Goal: Information Seeking & Learning: Learn about a topic

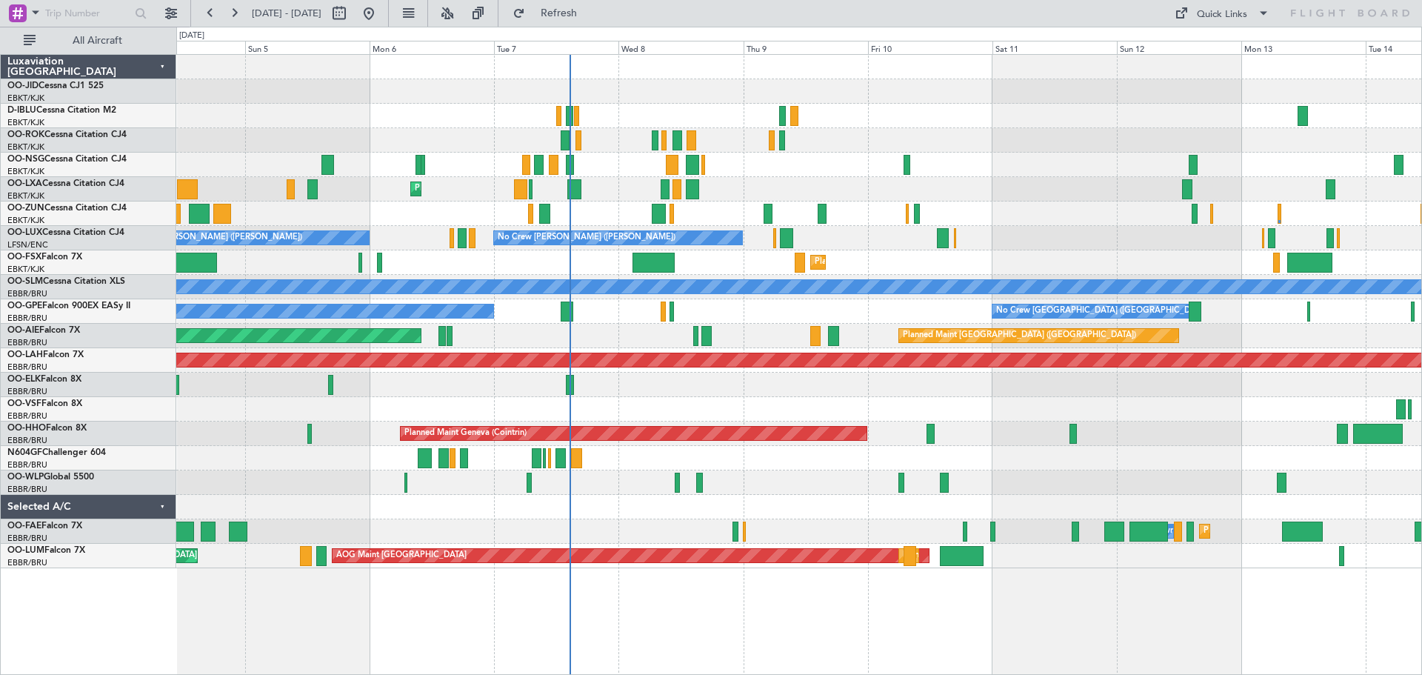
click at [961, 193] on div "Planned Maint Kortrijk-[GEOGRAPHIC_DATA] AOG Maint [GEOGRAPHIC_DATA]" at bounding box center [798, 189] width 1245 height 24
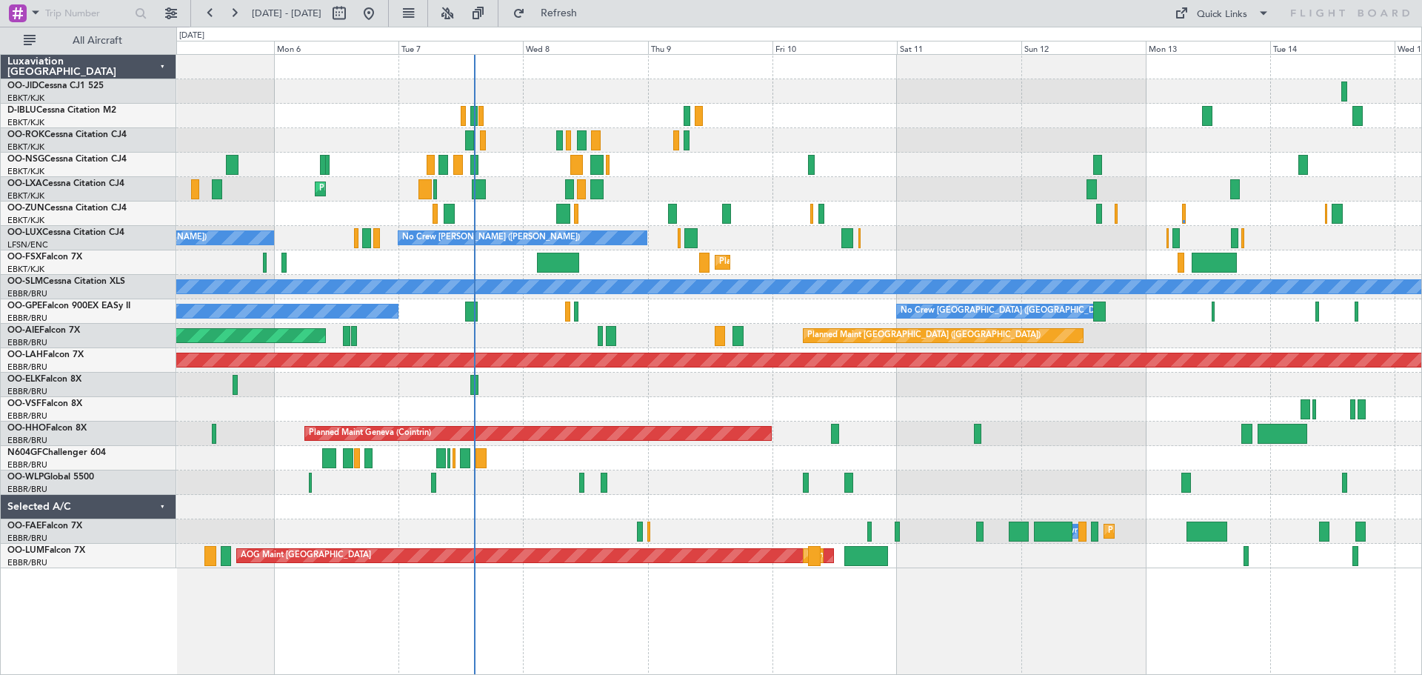
click at [827, 233] on div "No Crew [PERSON_NAME] ([PERSON_NAME]) No Crew [PERSON_NAME] ([PERSON_NAME])" at bounding box center [798, 238] width 1245 height 24
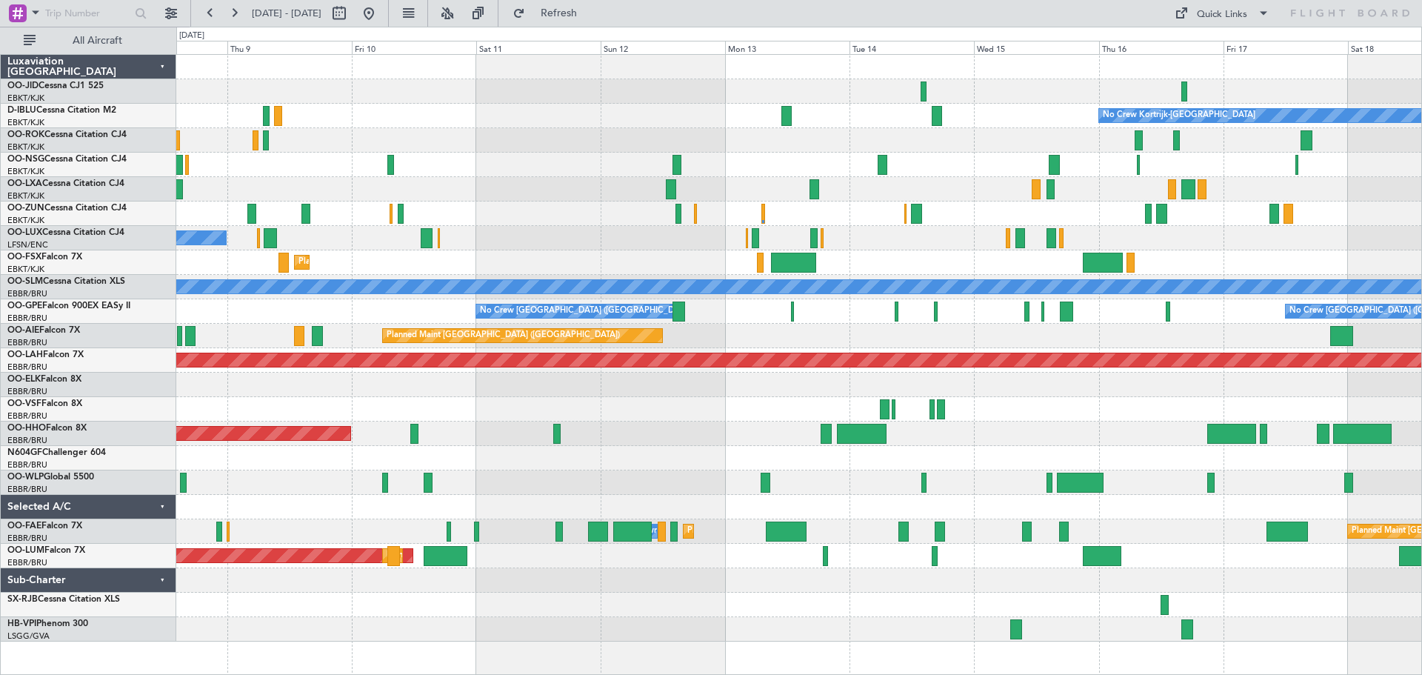
click at [1056, 203] on div "No Crew Kortrijk-[GEOGRAPHIC_DATA] Planned Maint [GEOGRAPHIC_DATA]-[GEOGRAPHIC_…" at bounding box center [798, 348] width 1245 height 587
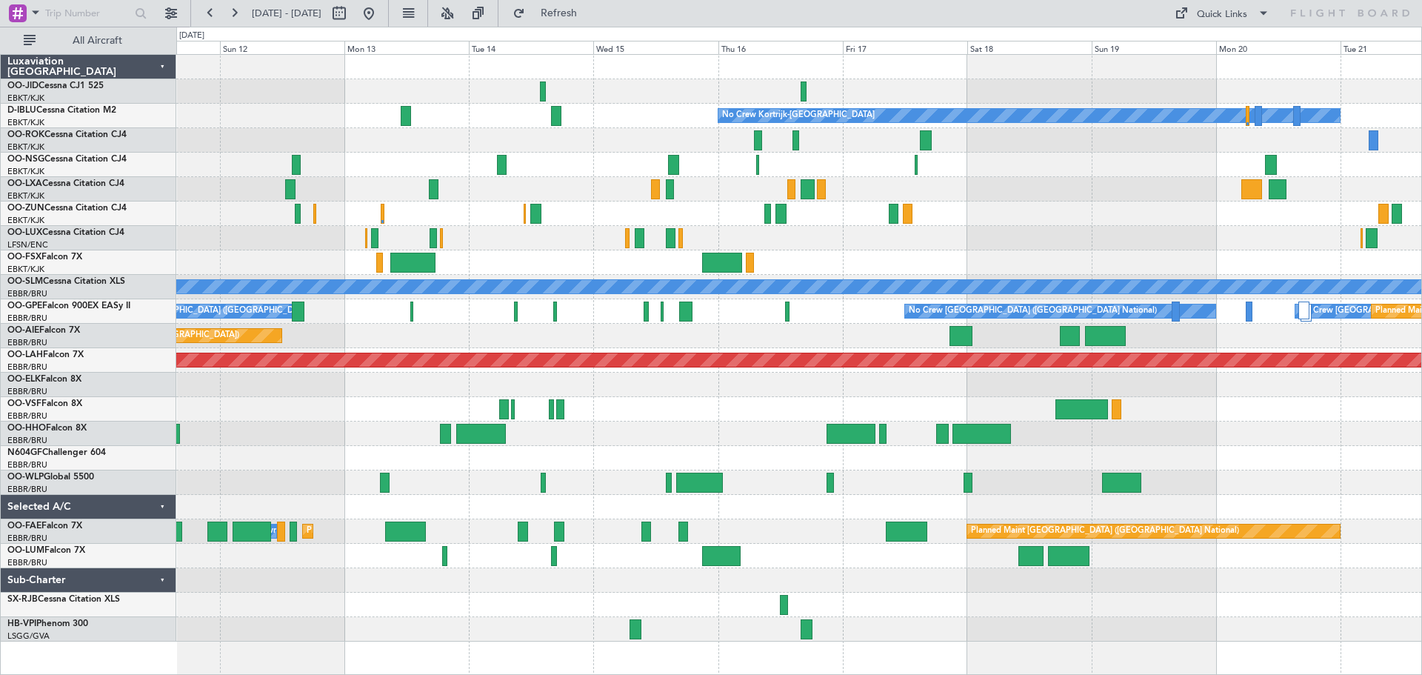
click at [917, 209] on div at bounding box center [798, 213] width 1245 height 24
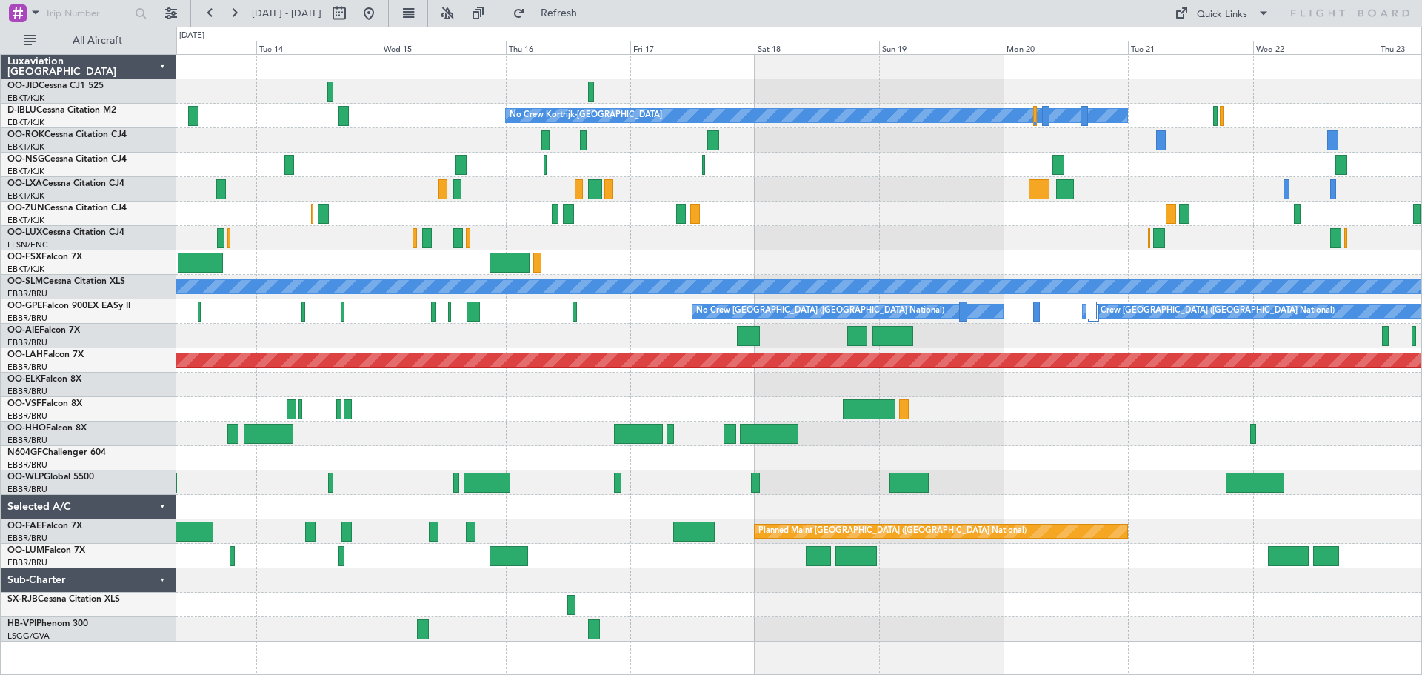
click at [1050, 169] on div at bounding box center [798, 165] width 1245 height 24
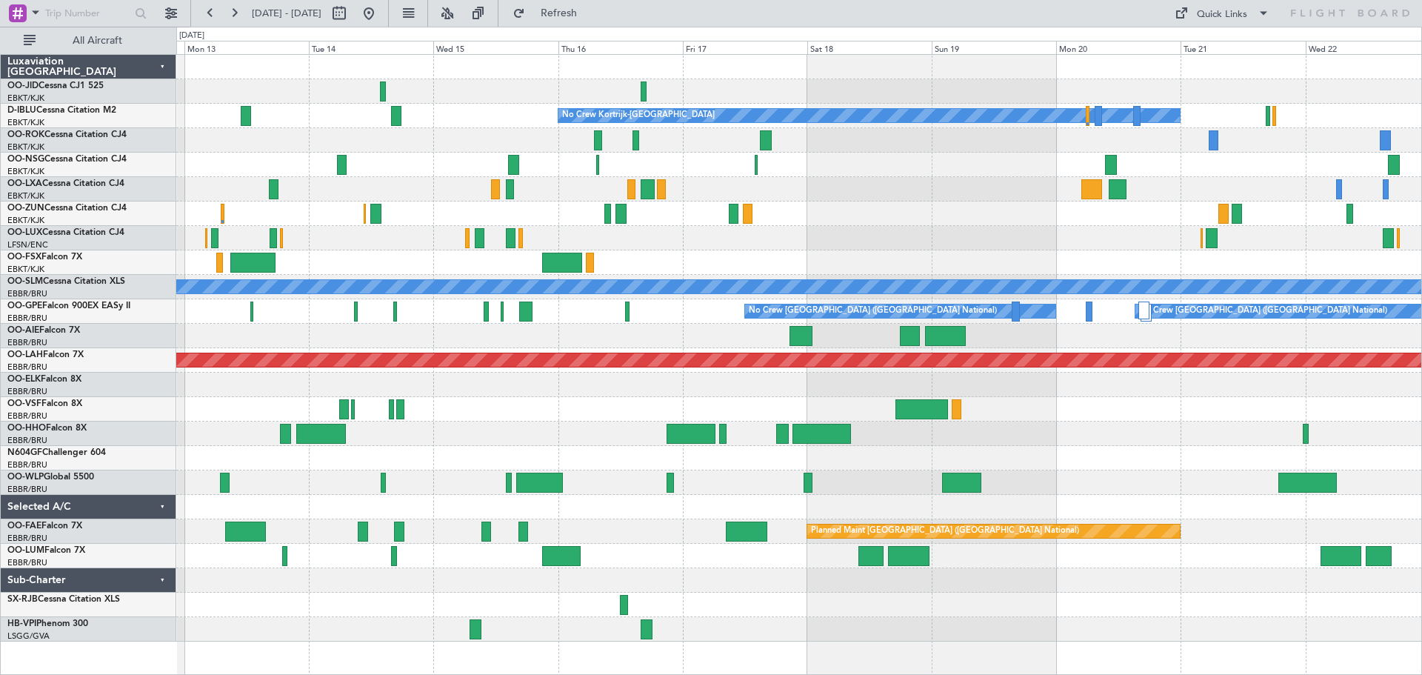
click at [1238, 167] on div at bounding box center [798, 165] width 1245 height 24
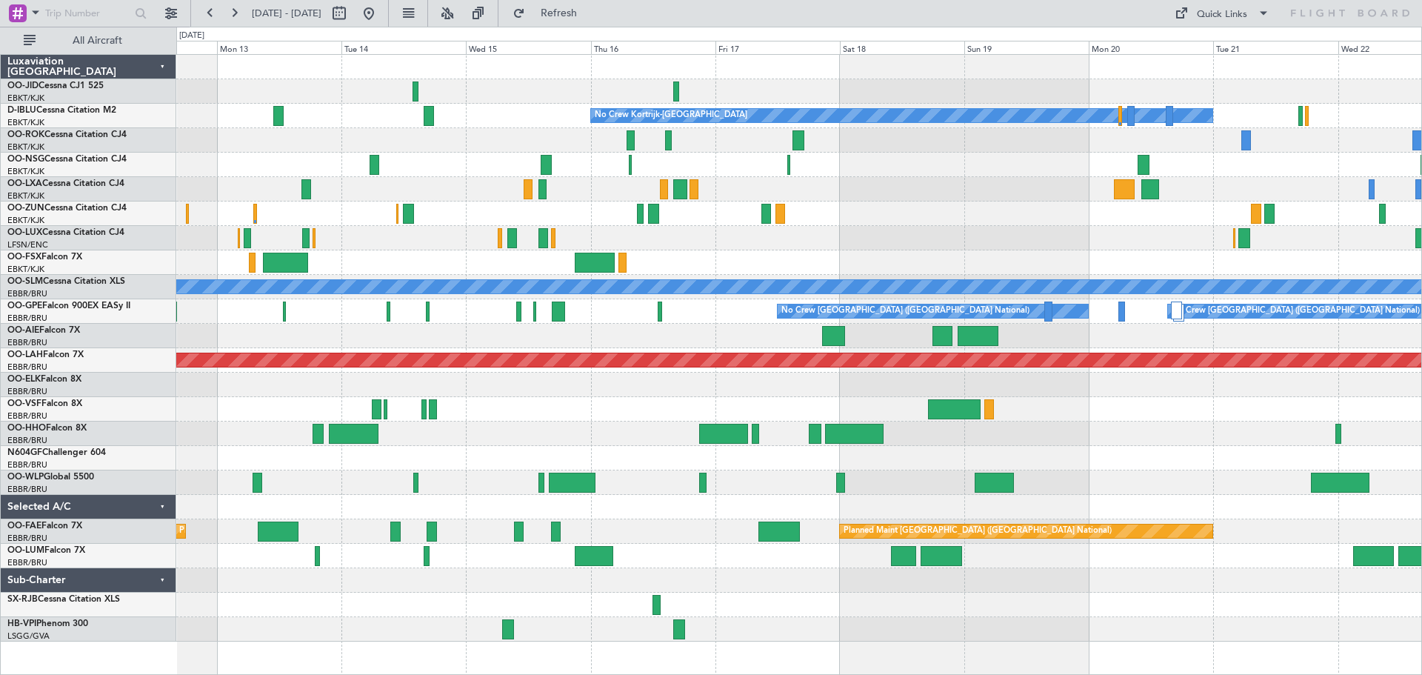
click at [1344, 170] on div at bounding box center [798, 165] width 1245 height 24
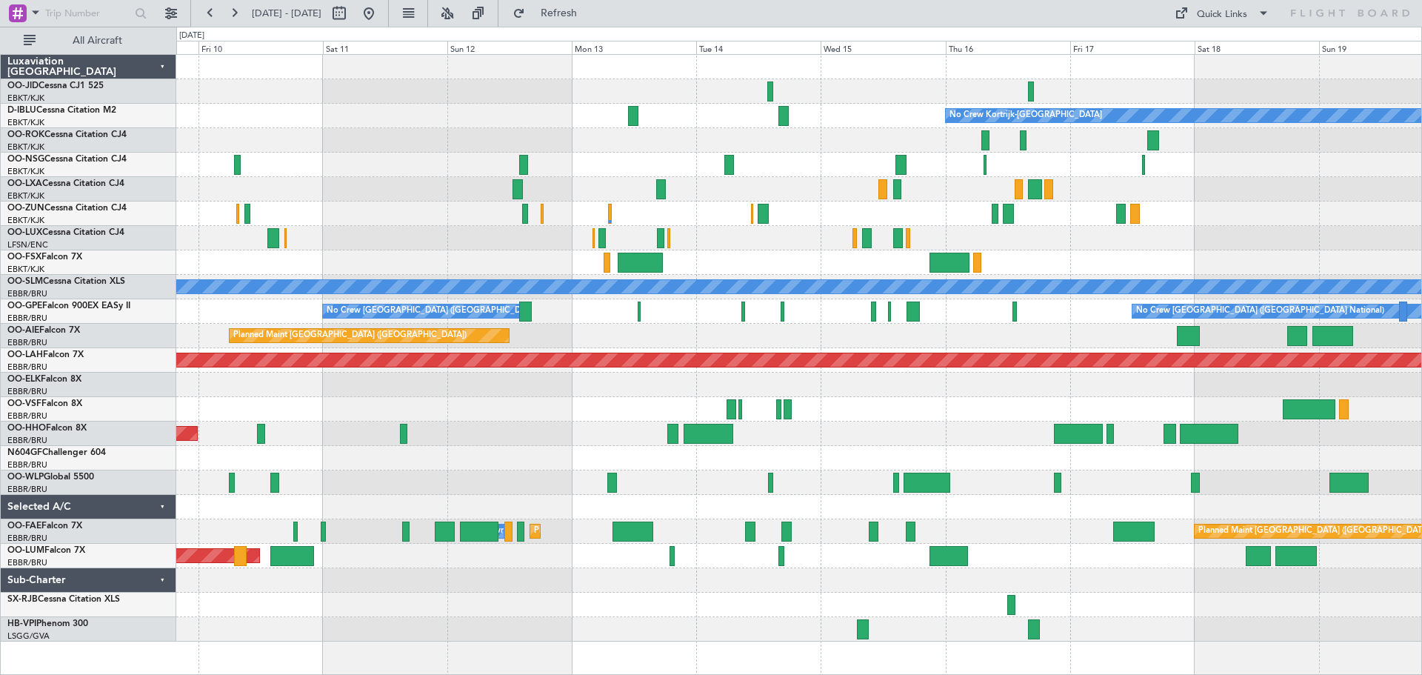
click at [716, 233] on div "No Crew Kortrijk-[GEOGRAPHIC_DATA] No Crew [PERSON_NAME] ([PERSON_NAME]) Planne…" at bounding box center [798, 348] width 1245 height 587
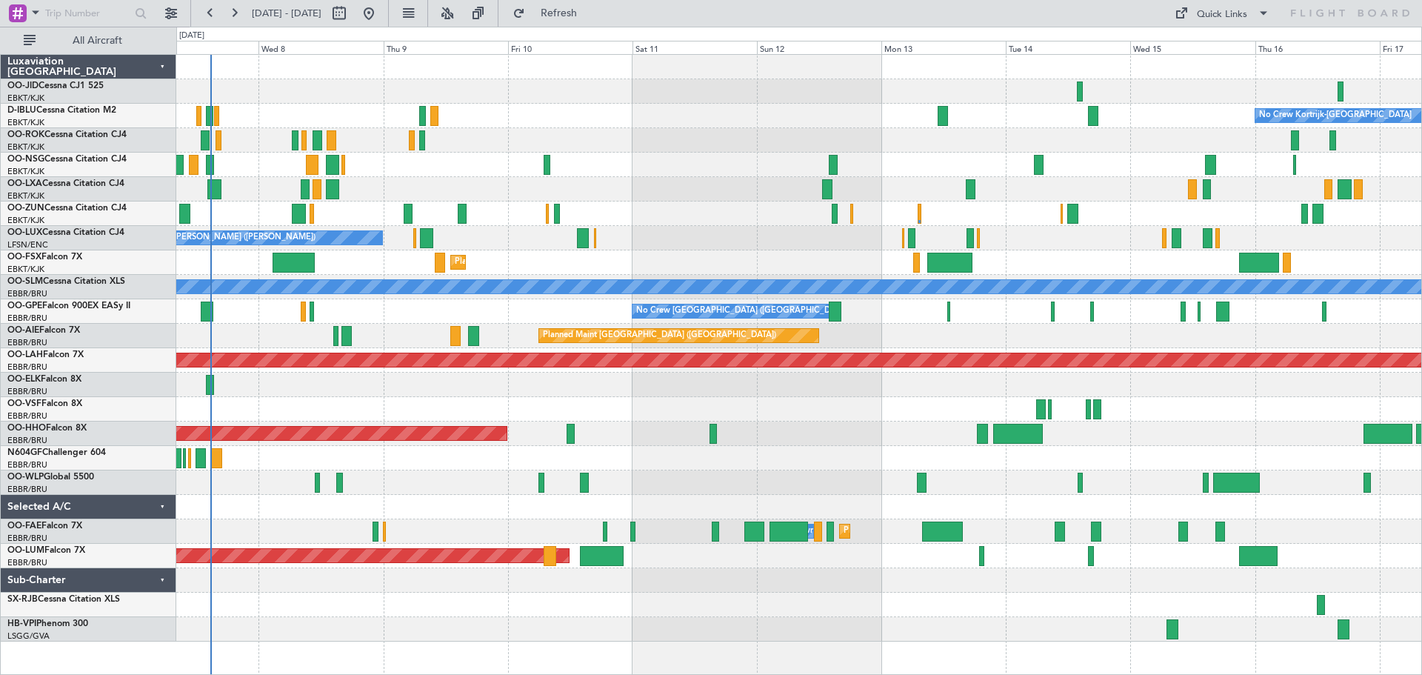
click at [772, 242] on div "No Crew [PERSON_NAME] ([PERSON_NAME]) No Crew [PERSON_NAME] ([PERSON_NAME])" at bounding box center [798, 238] width 1245 height 24
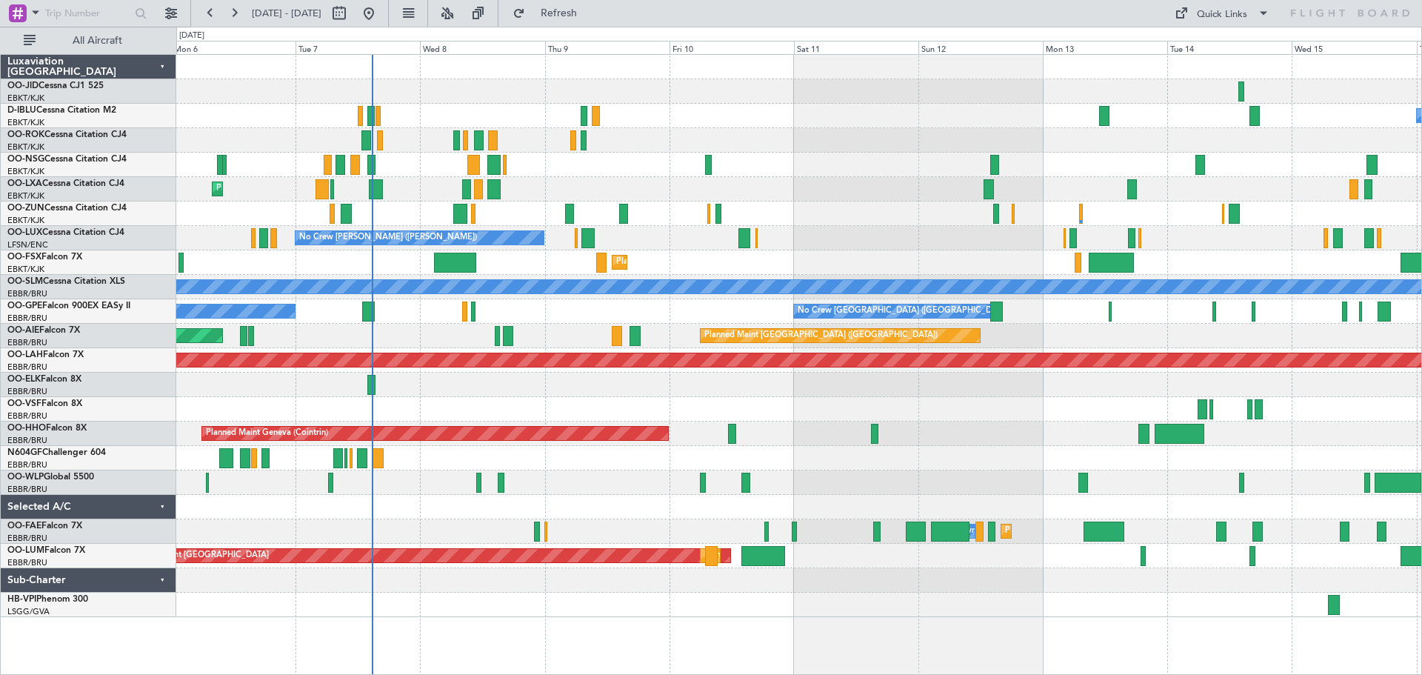
click at [747, 253] on div "Planned Maint Kortrijk-[GEOGRAPHIC_DATA]" at bounding box center [798, 262] width 1245 height 24
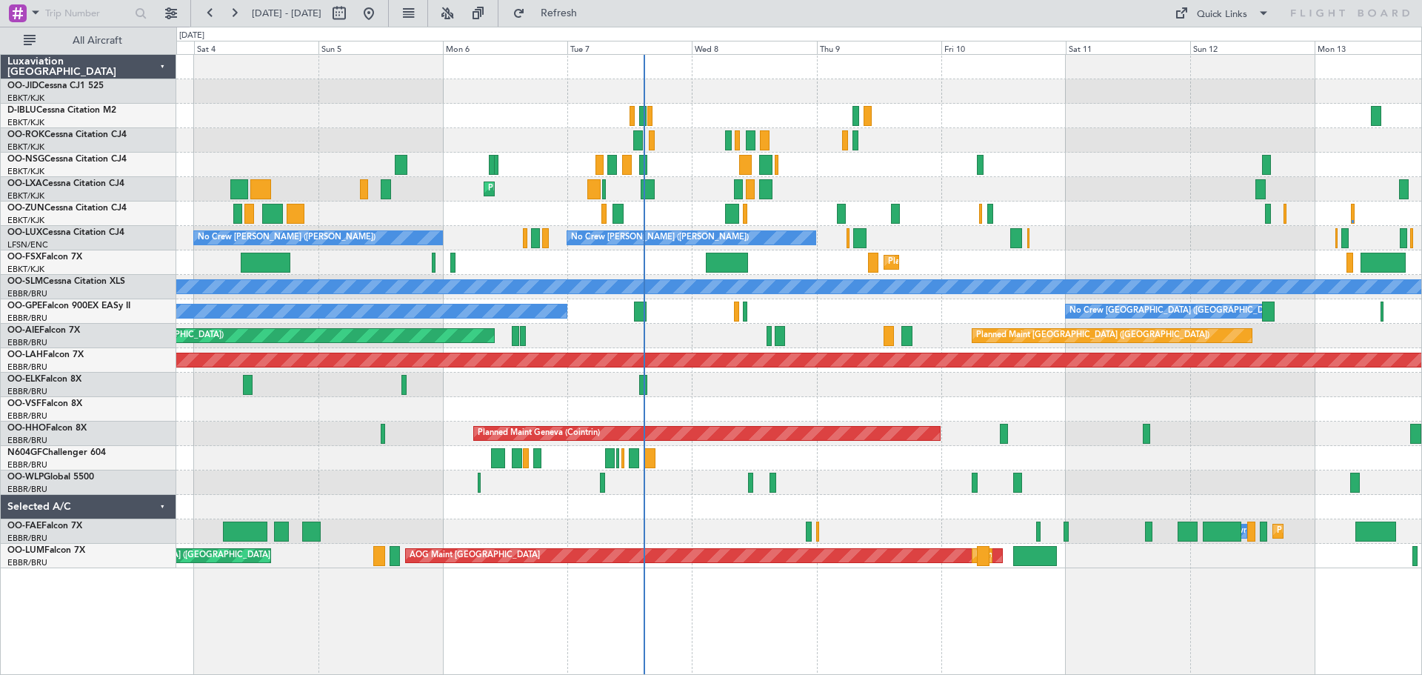
click at [630, 255] on div "Planned Maint Kortrijk-[GEOGRAPHIC_DATA]" at bounding box center [798, 262] width 1245 height 24
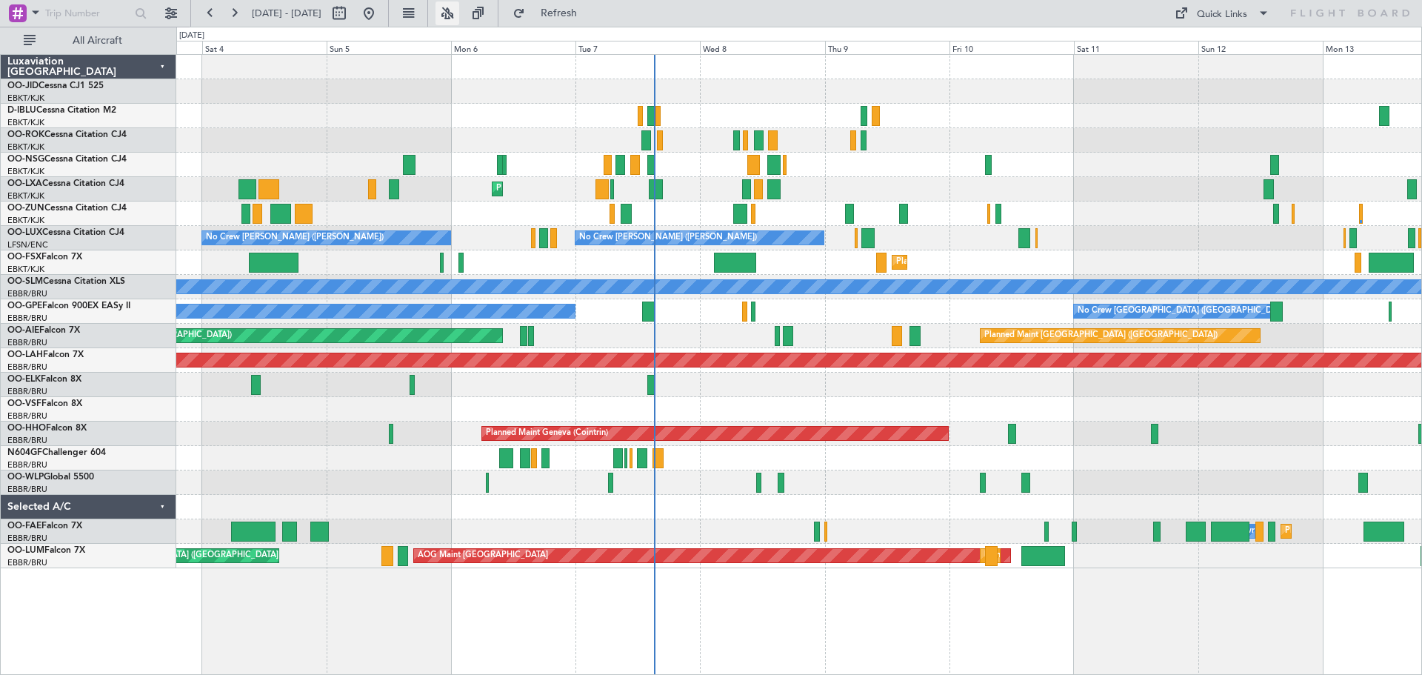
click at [459, 19] on button at bounding box center [448, 13] width 24 height 24
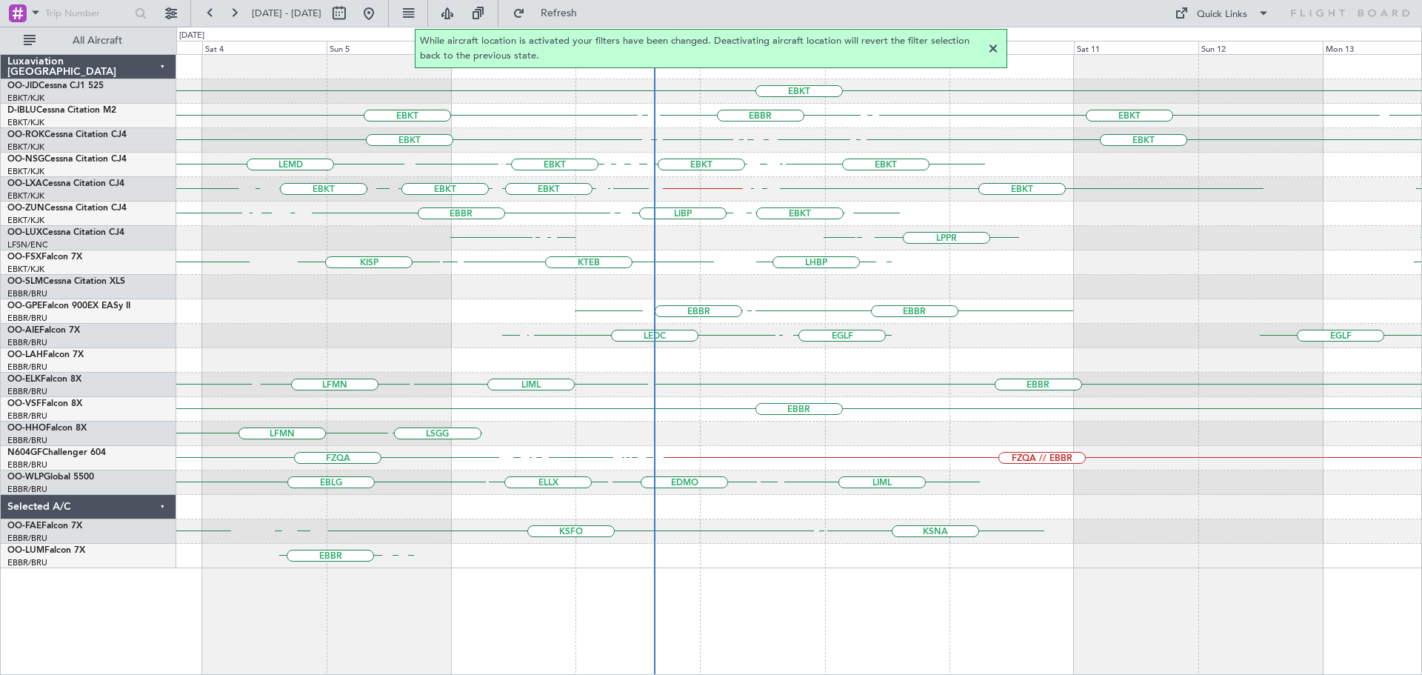
click at [994, 46] on div at bounding box center [993, 49] width 18 height 18
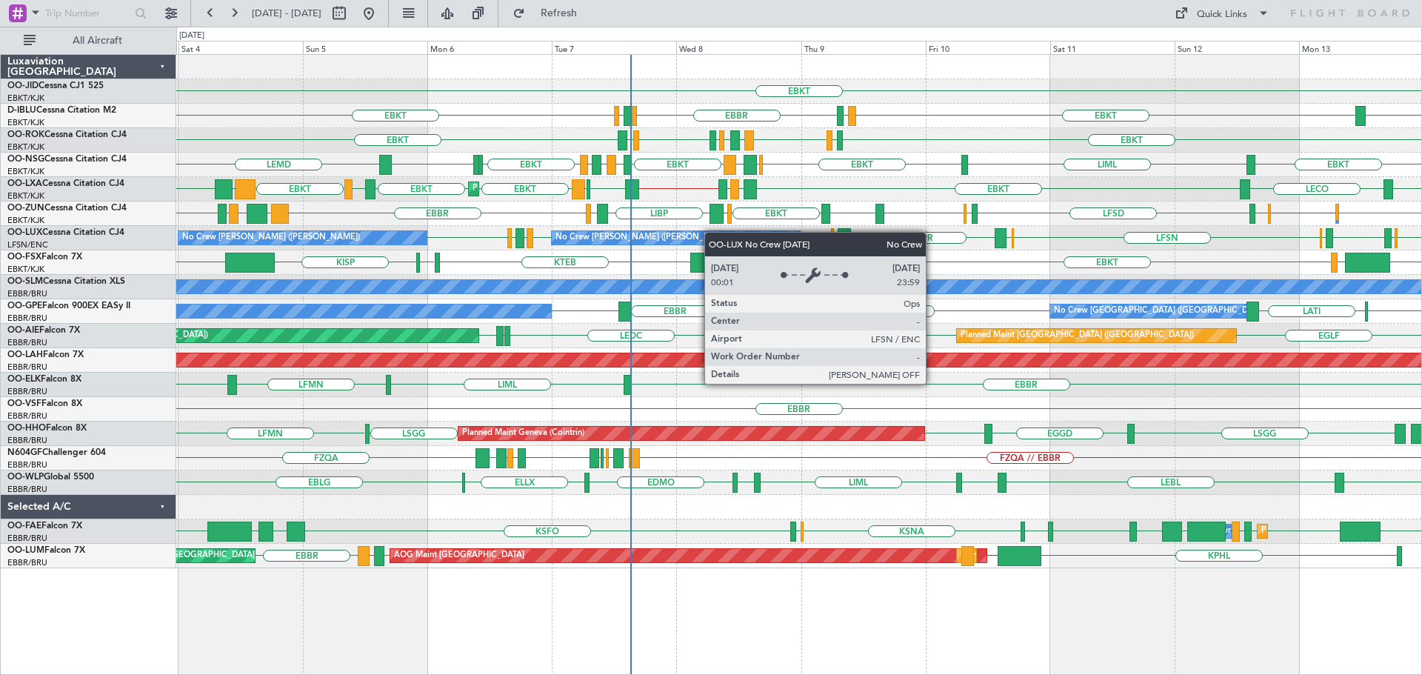
click at [702, 245] on div "EBKT EBKT LKTB EBKT LSGS [GEOGRAPHIC_DATA] EGGW EDDK No Crew Kortrijk-[GEOGRAPH…" at bounding box center [798, 311] width 1245 height 513
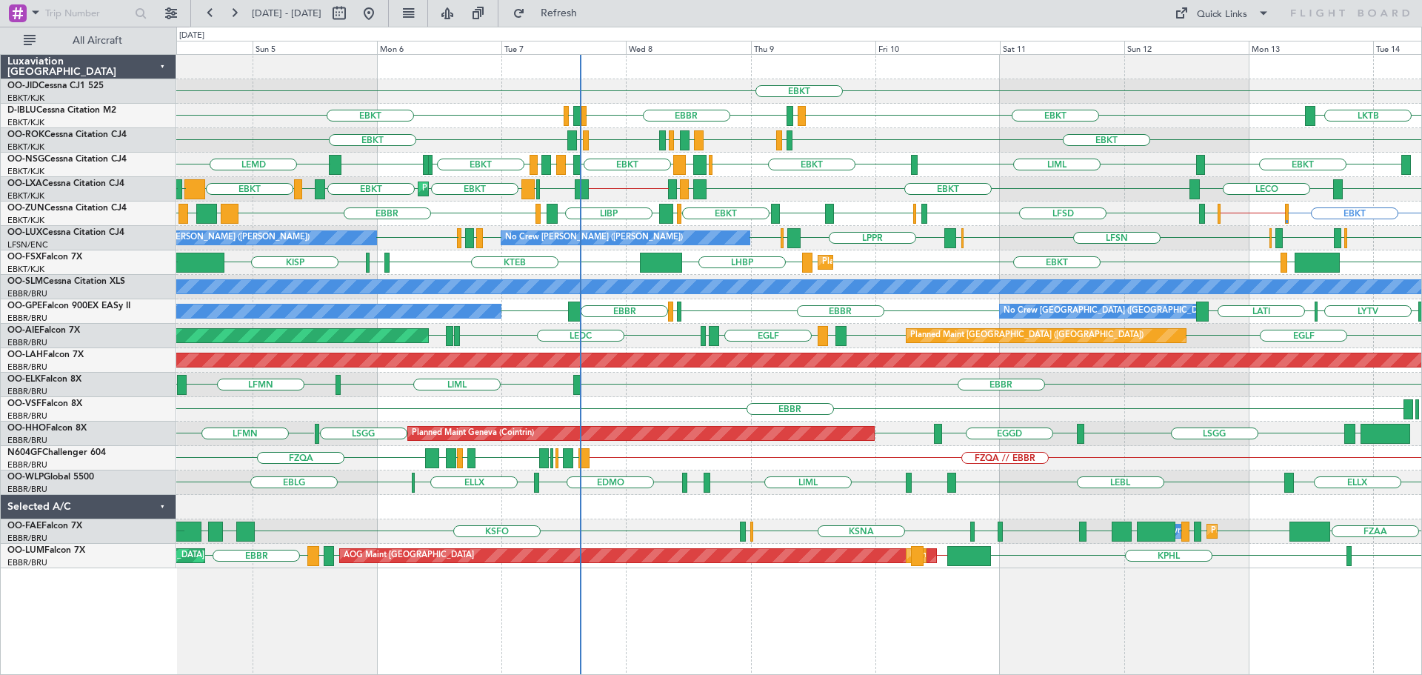
click at [930, 170] on div "EBKT EBKT LKTB EBKT LSGS [GEOGRAPHIC_DATA] EGGW EDDK No Crew Kortrijk-[GEOGRAPH…" at bounding box center [798, 311] width 1245 height 513
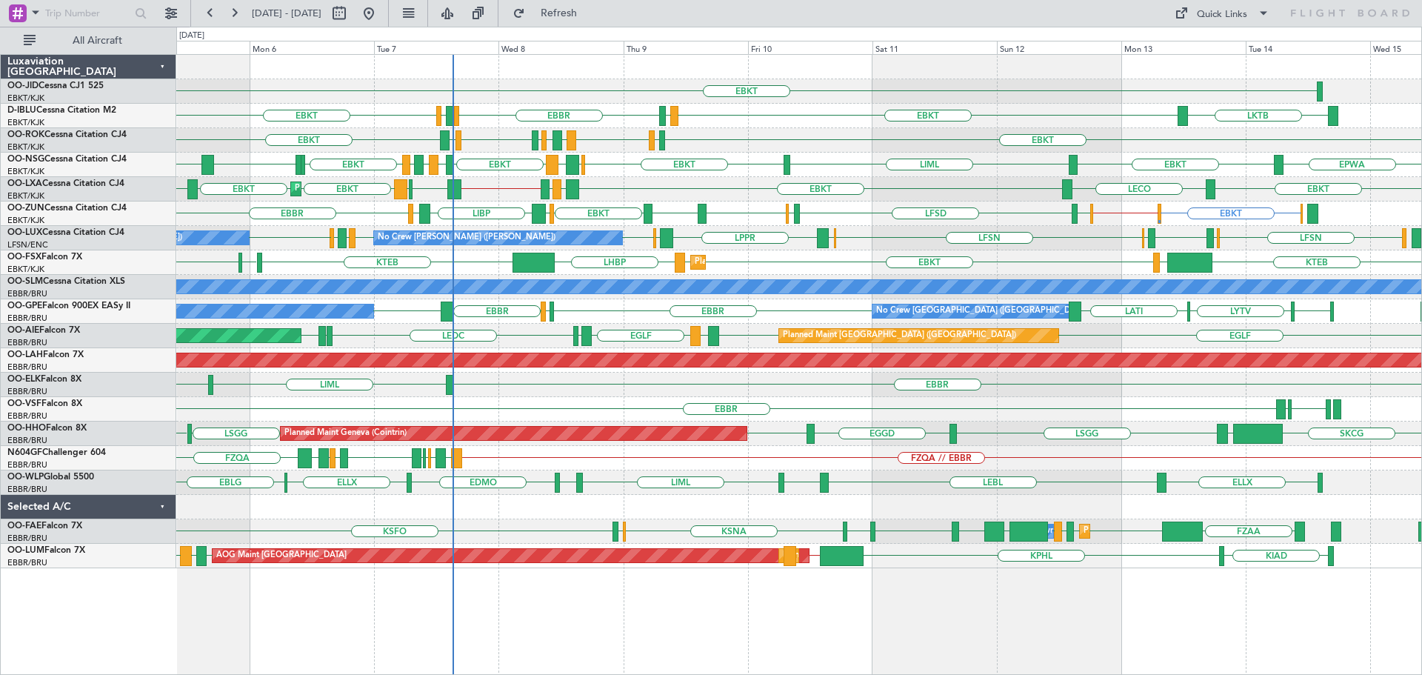
click at [869, 260] on div "EBKT EBKT LKTB EBKT LSGS [GEOGRAPHIC_DATA] EGGW EDDK No Crew Kortrijk-[GEOGRAPH…" at bounding box center [798, 311] width 1245 height 513
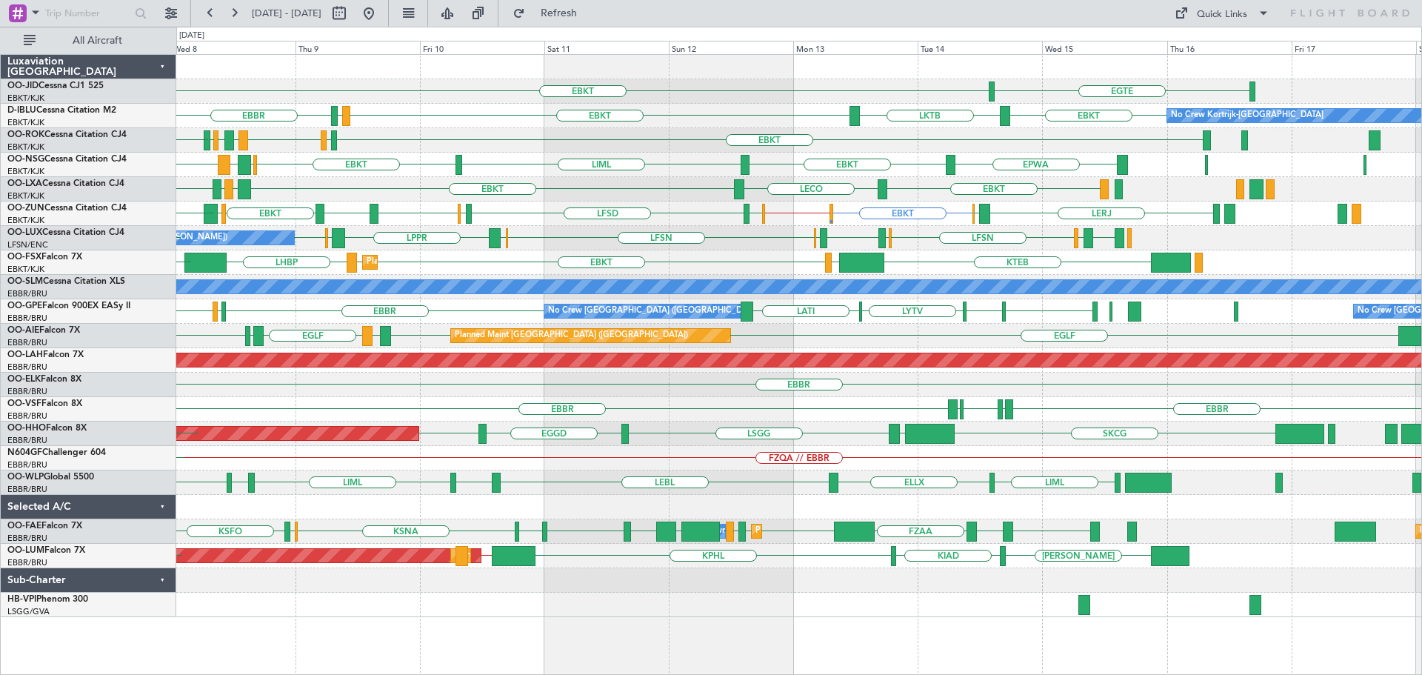
click at [646, 250] on div "EBKT [GEOGRAPHIC_DATA] EBKT LKTB EBKT LSGS [GEOGRAPHIC_DATA] No Crew Kortrijk-[…" at bounding box center [798, 336] width 1245 height 562
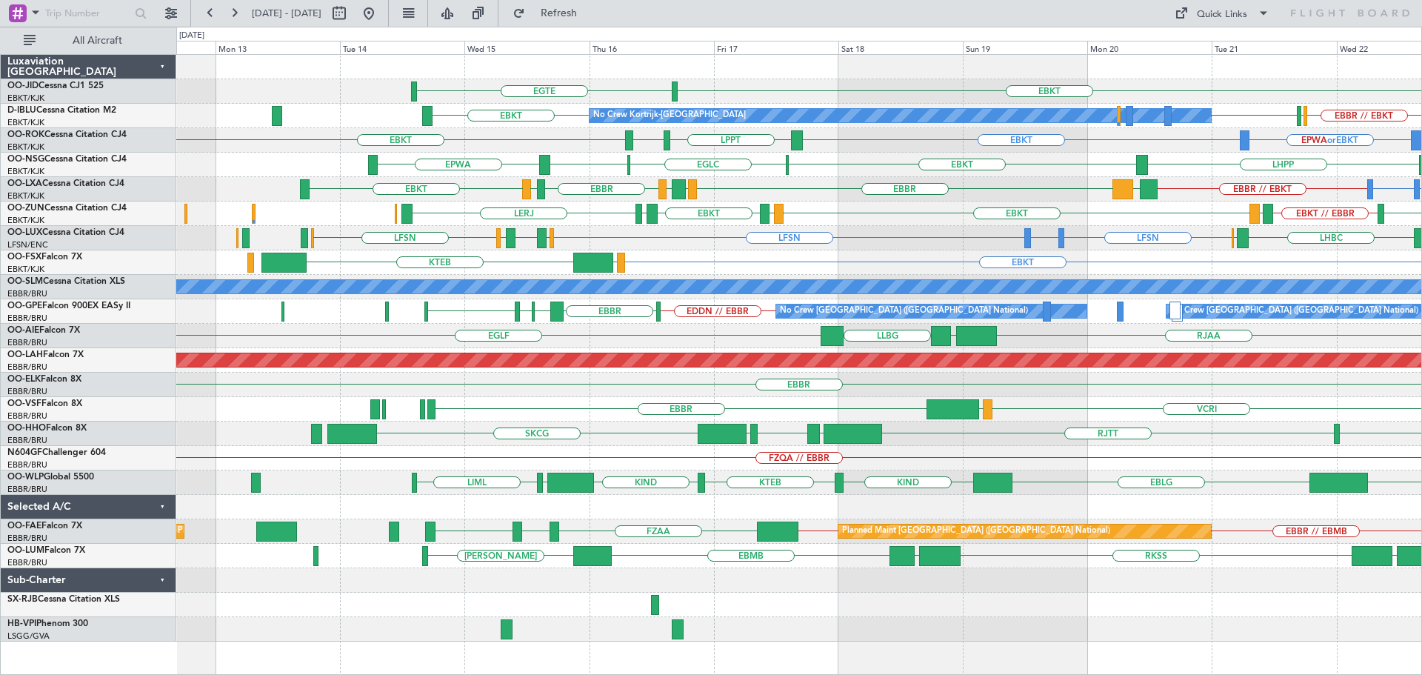
click at [1221, 208] on div "EBKT [GEOGRAPHIC_DATA] No Crew EBKT EBKT EBBR // EBKT LFPB EBKT // EBBR No Crew…" at bounding box center [798, 348] width 1245 height 587
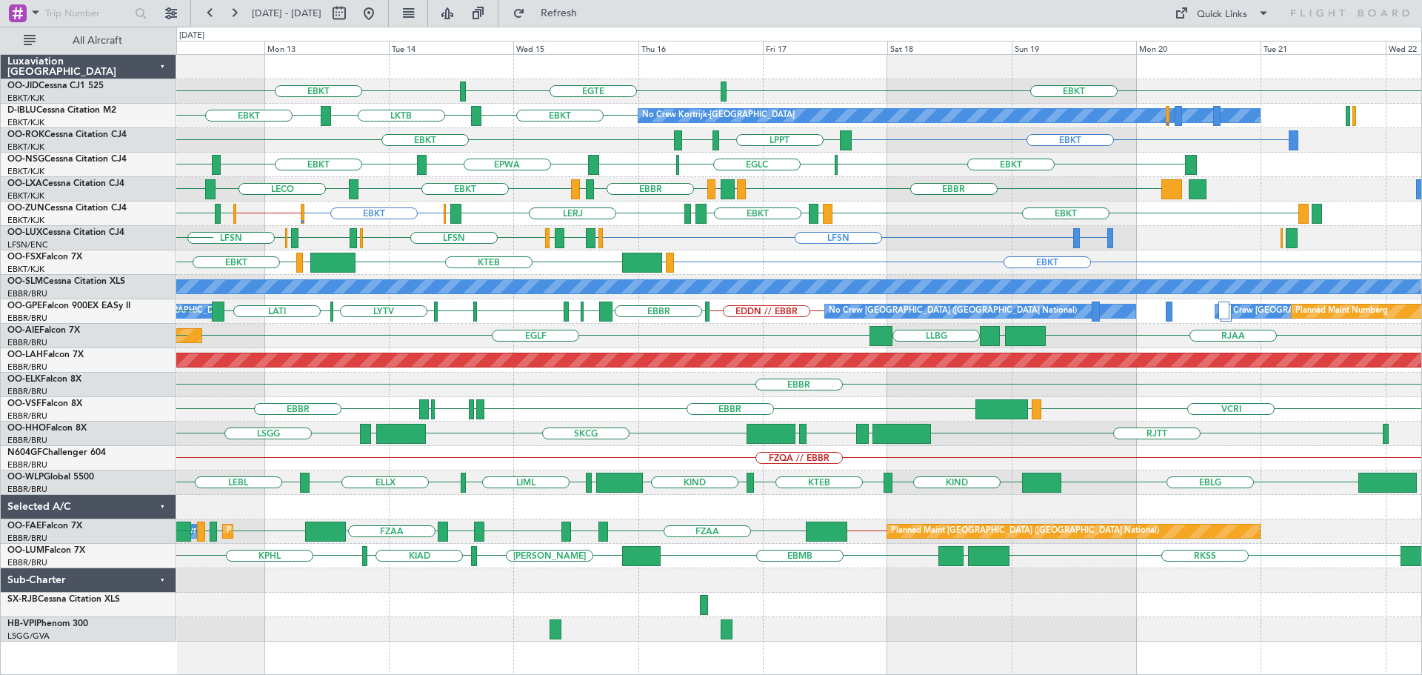
click at [636, 327] on div "EBKT EBKT [GEOGRAPHIC_DATA] No Crew No Crew Kortrijk-[GEOGRAPHIC_DATA] EBKT LKT…" at bounding box center [798, 348] width 1245 height 587
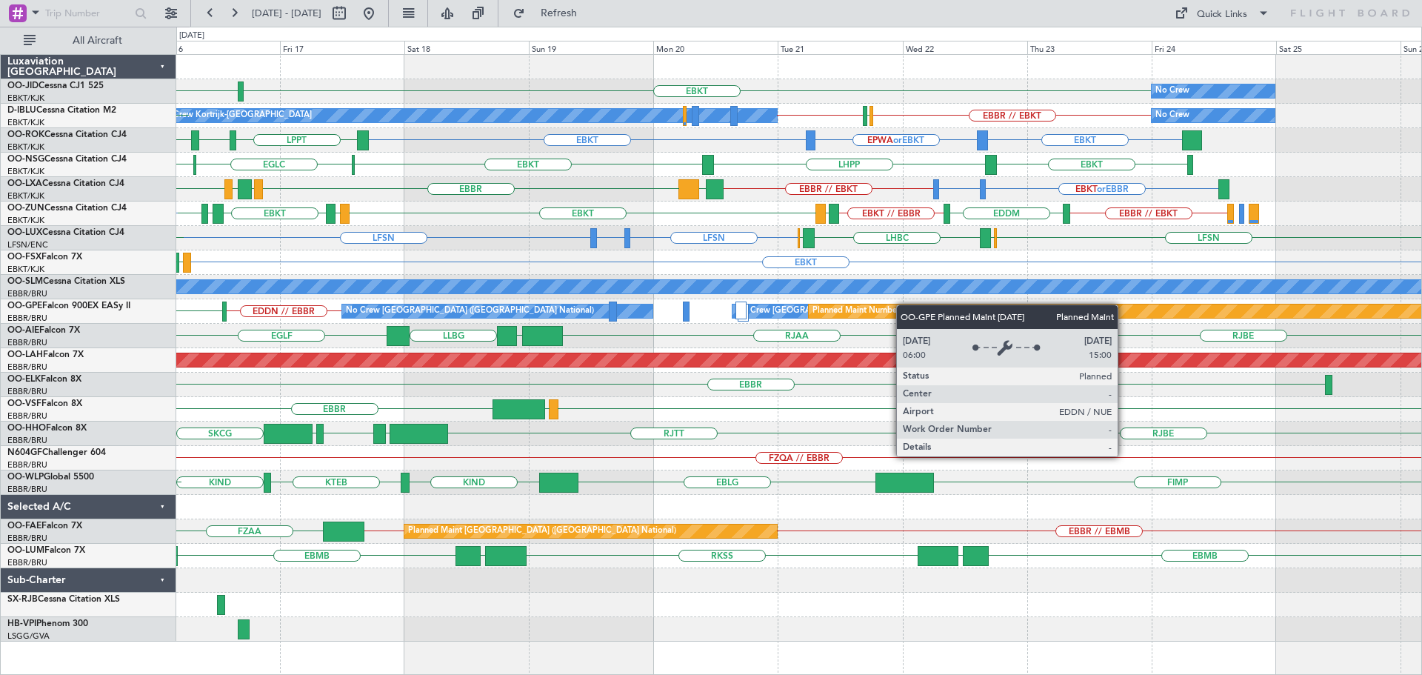
click at [844, 307] on div "No Crew EBKT [GEOGRAPHIC_DATA] EBKT No Crew Kortrijk-[GEOGRAPHIC_DATA] No Crew …" at bounding box center [798, 348] width 1245 height 587
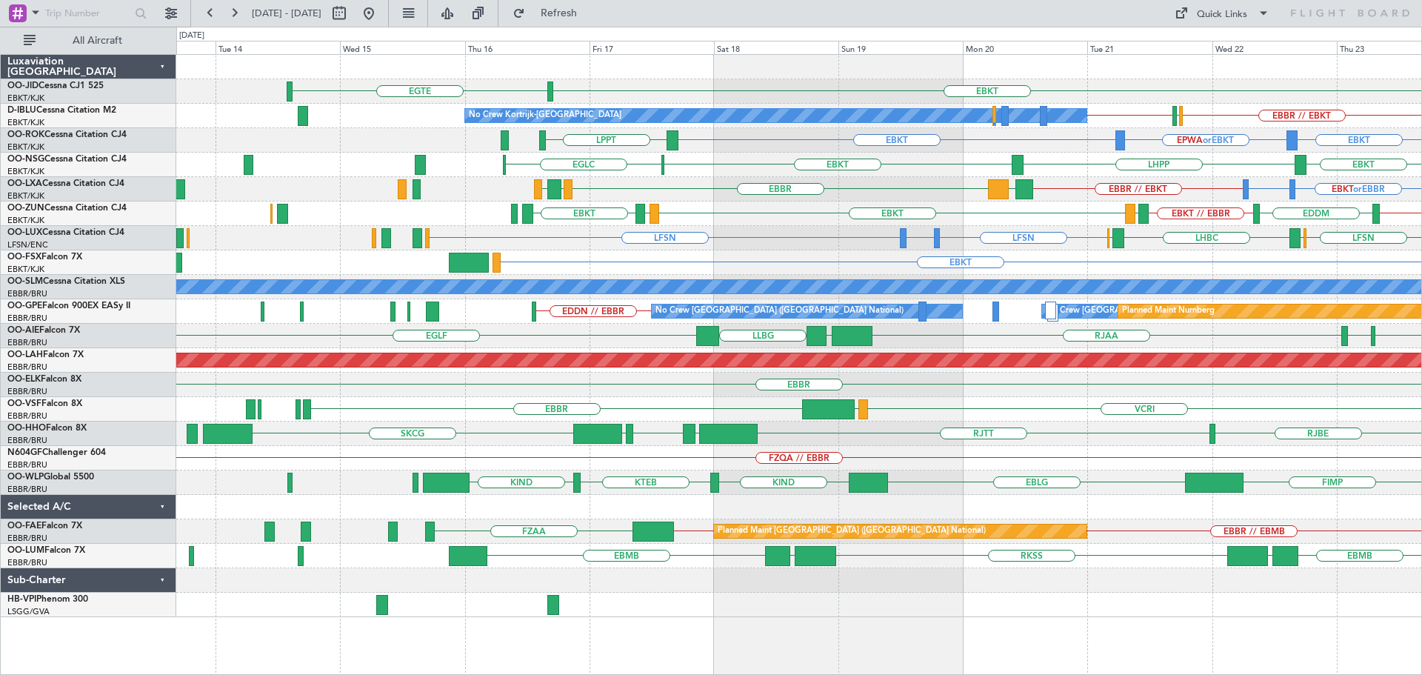
click at [942, 187] on div "EBKT [GEOGRAPHIC_DATA] No Crew EBKT No Crew Kortrijk-[GEOGRAPHIC_DATA] EBBR // …" at bounding box center [798, 336] width 1245 height 562
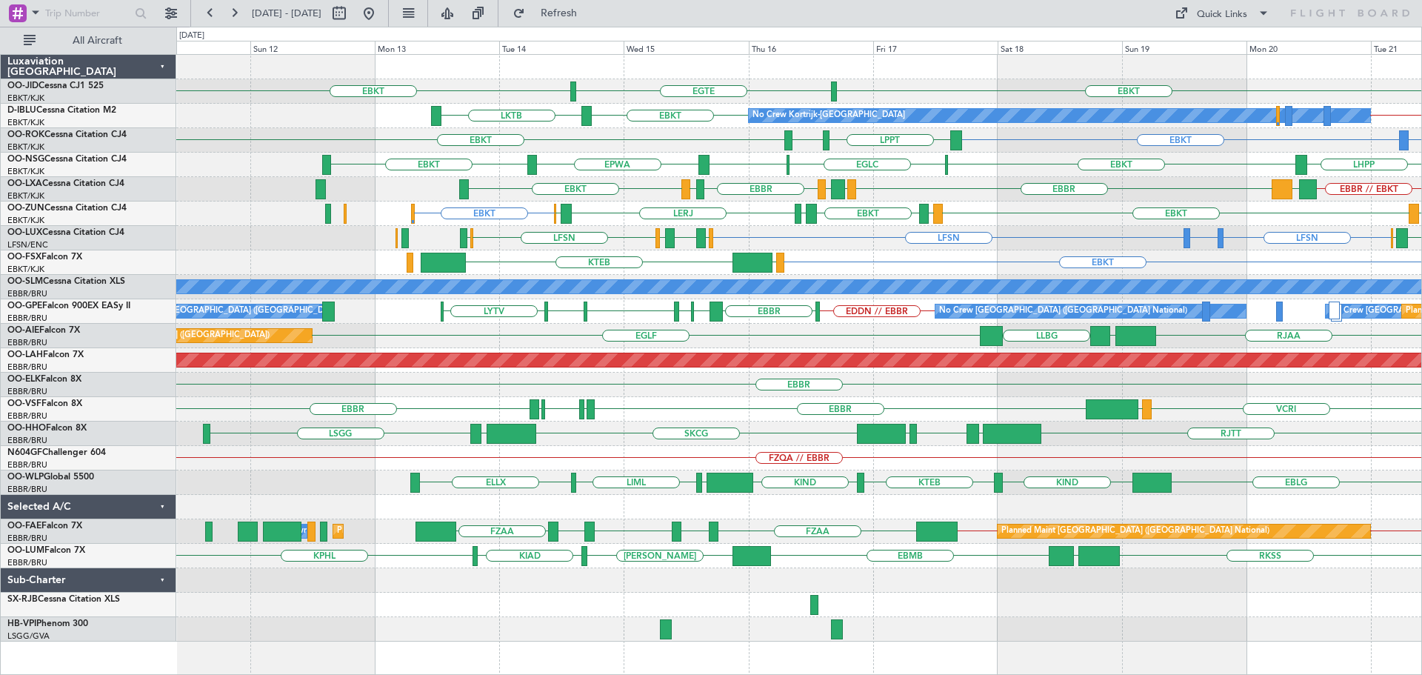
click at [928, 204] on div "EBKT EBKT [GEOGRAPHIC_DATA] No Crew Kortrijk-[GEOGRAPHIC_DATA] EBKT LKTB EBKT /…" at bounding box center [798, 348] width 1245 height 587
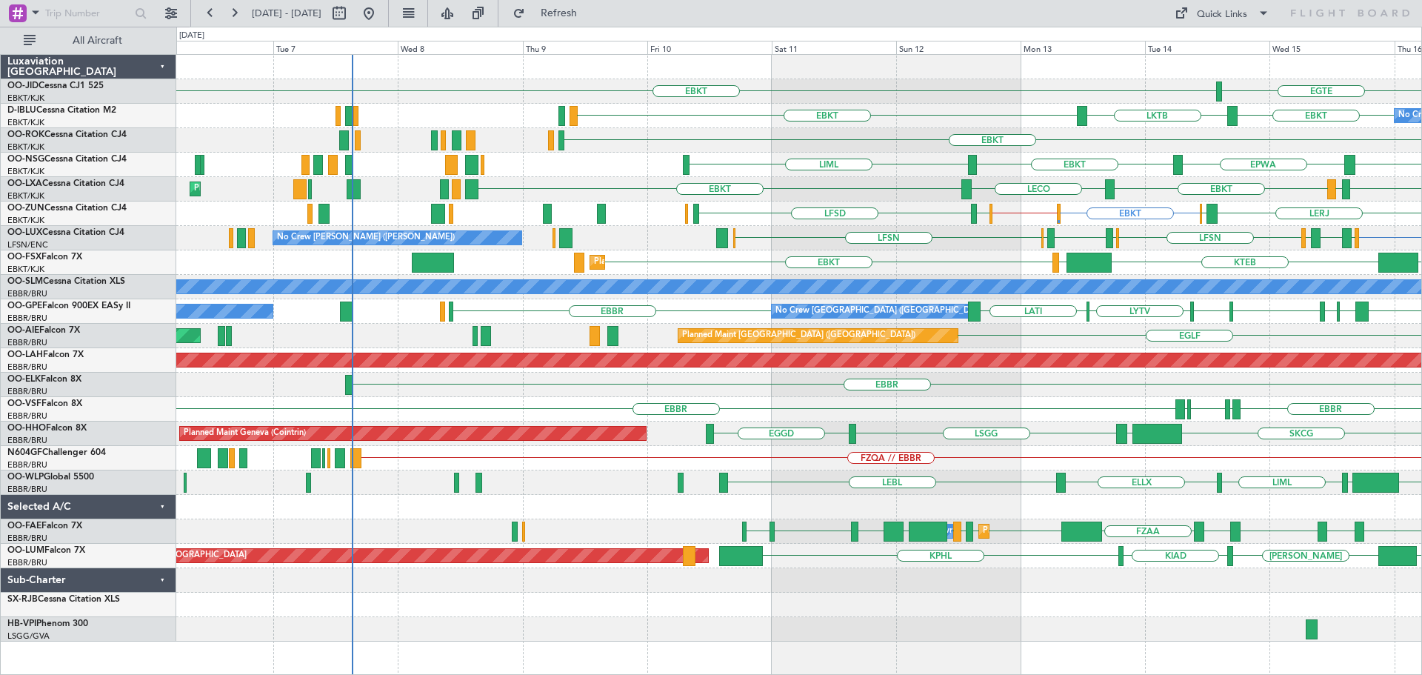
click at [1136, 170] on div "EBKT [GEOGRAPHIC_DATA] EBKT No Crew Kortrijk-[GEOGRAPHIC_DATA] EBKT LKTB EBKT E…" at bounding box center [798, 348] width 1245 height 587
